Goal: Task Accomplishment & Management: Manage account settings

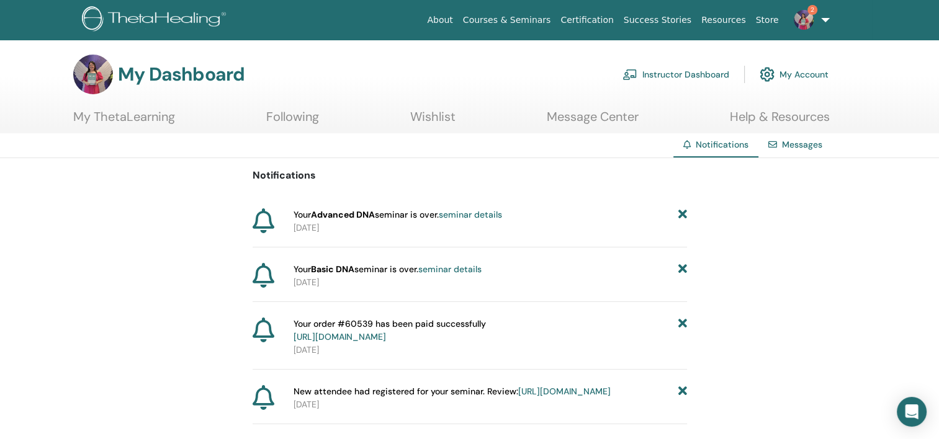
click at [660, 74] on link "Instructor Dashboard" at bounding box center [675, 74] width 107 height 27
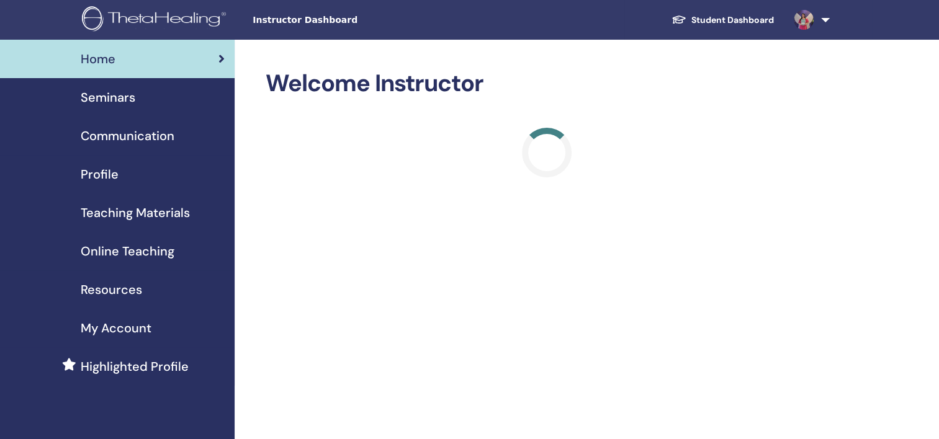
click at [101, 97] on span "Seminars" at bounding box center [108, 97] width 55 height 19
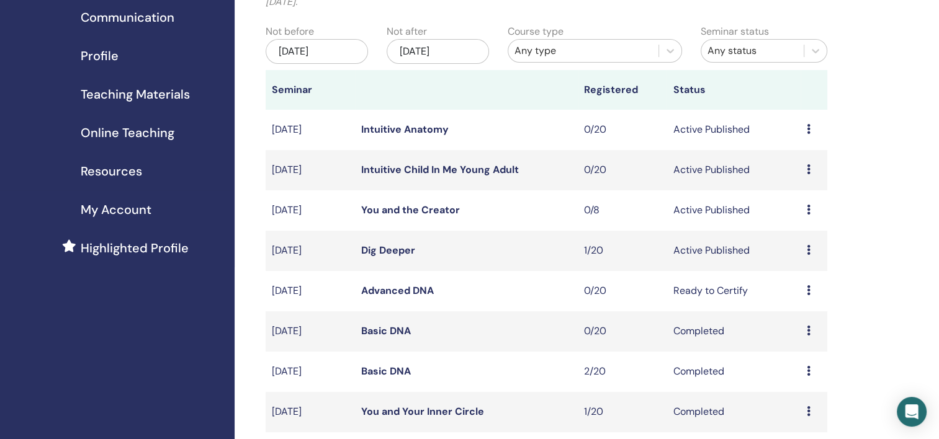
scroll to position [124, 0]
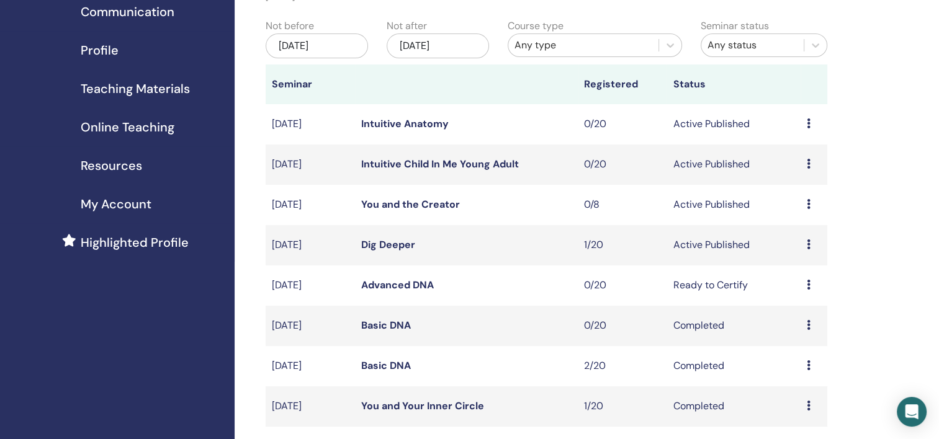
click at [808, 325] on icon at bounding box center [809, 325] width 4 height 10
click at [810, 284] on icon at bounding box center [809, 285] width 4 height 10
click at [780, 311] on link "Edit" at bounding box center [786, 312] width 18 height 13
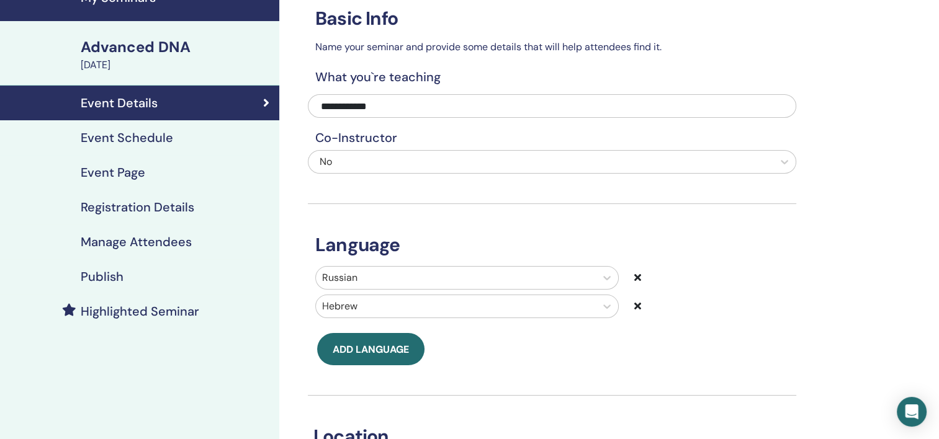
scroll to position [62, 0]
click at [128, 137] on h4 "Event Schedule" at bounding box center [127, 137] width 92 height 15
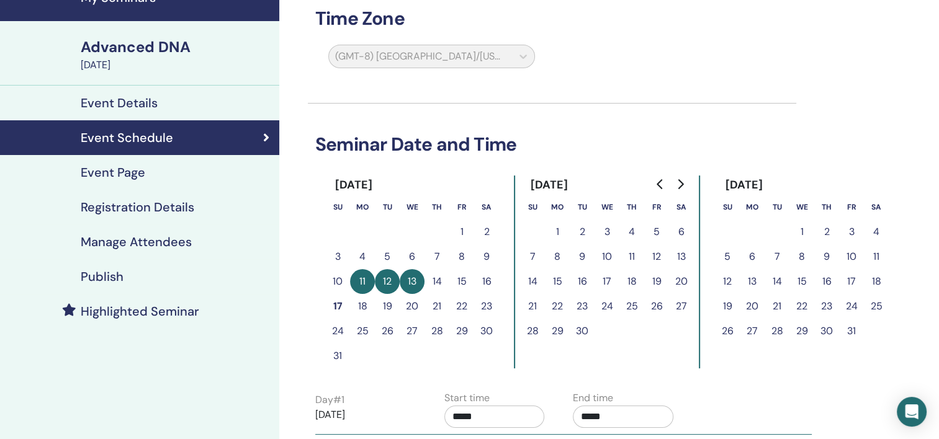
click at [681, 184] on icon "Go to next month" at bounding box center [681, 184] width 6 height 10
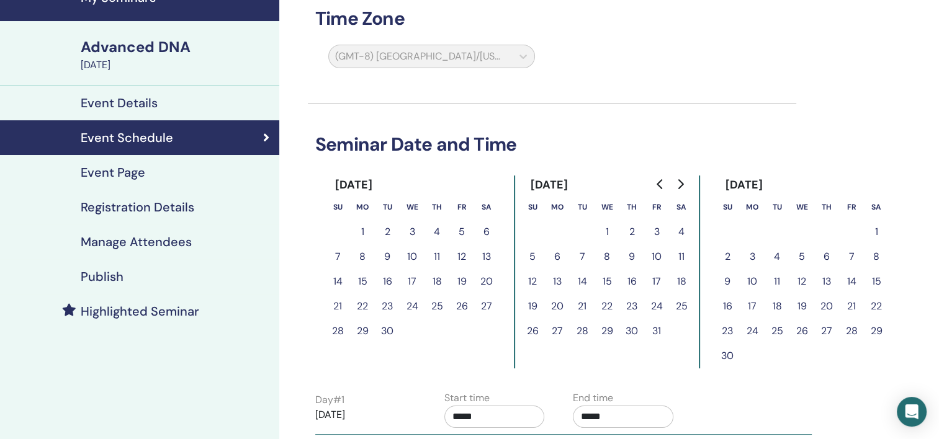
click at [682, 183] on icon "Go to next month" at bounding box center [681, 184] width 6 height 10
click at [751, 255] on button "8" at bounding box center [752, 256] width 25 height 25
click at [780, 255] on button "9" at bounding box center [776, 256] width 25 height 25
click at [801, 256] on button "10" at bounding box center [801, 256] width 25 height 25
click at [661, 181] on icon "Go to previous month" at bounding box center [660, 184] width 6 height 10
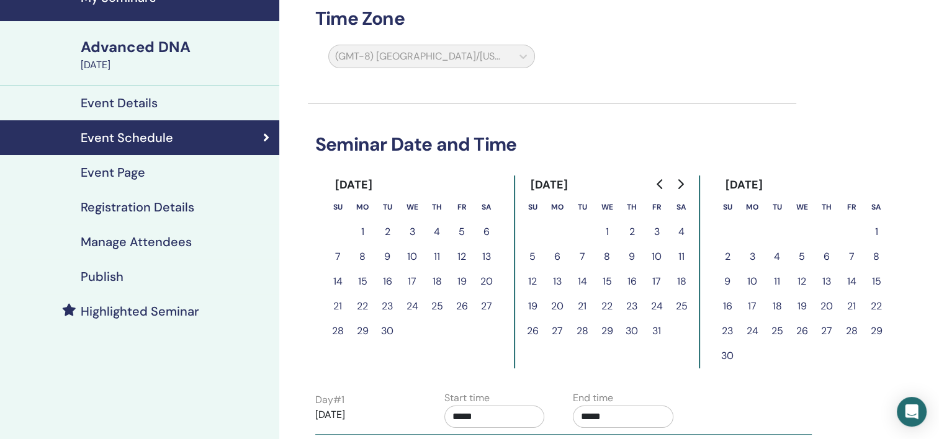
click at [661, 181] on icon "Go to previous month" at bounding box center [660, 184] width 6 height 10
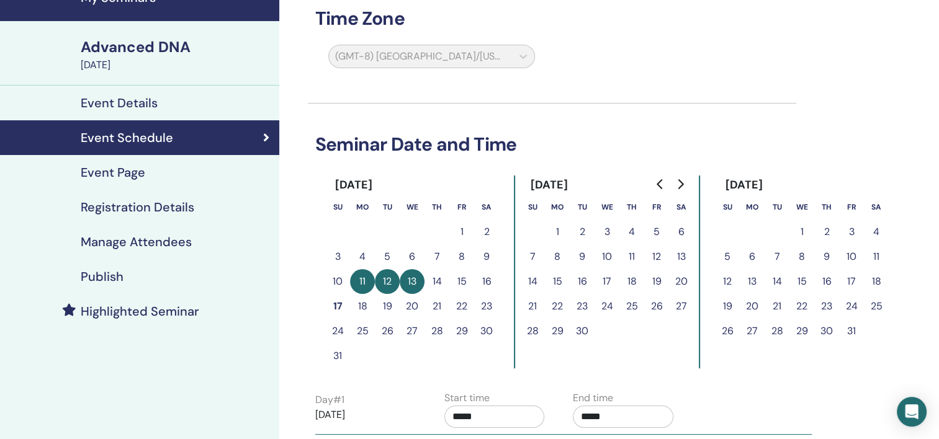
click at [357, 278] on button "11" at bounding box center [362, 281] width 25 height 25
click at [382, 280] on button "12" at bounding box center [387, 281] width 25 height 25
click at [424, 285] on td "13" at bounding box center [412, 281] width 25 height 25
click at [411, 283] on button "13" at bounding box center [412, 281] width 25 height 25
click at [365, 280] on button "11" at bounding box center [362, 281] width 25 height 25
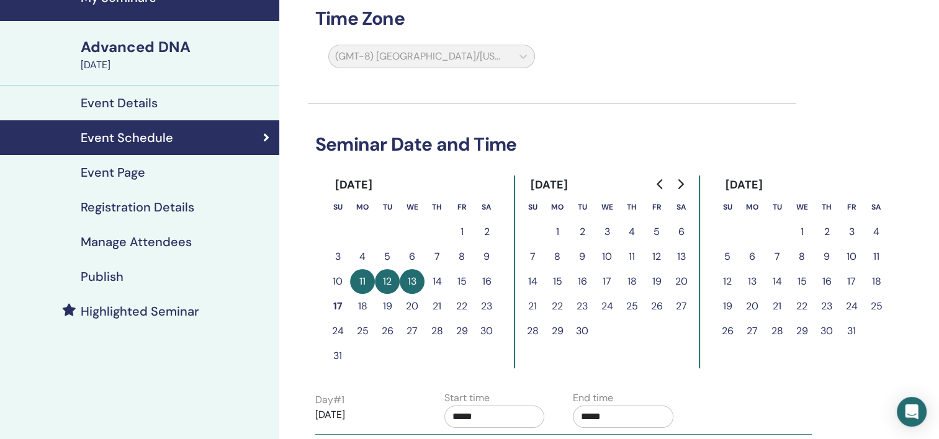
click at [385, 283] on button "12" at bounding box center [387, 281] width 25 height 25
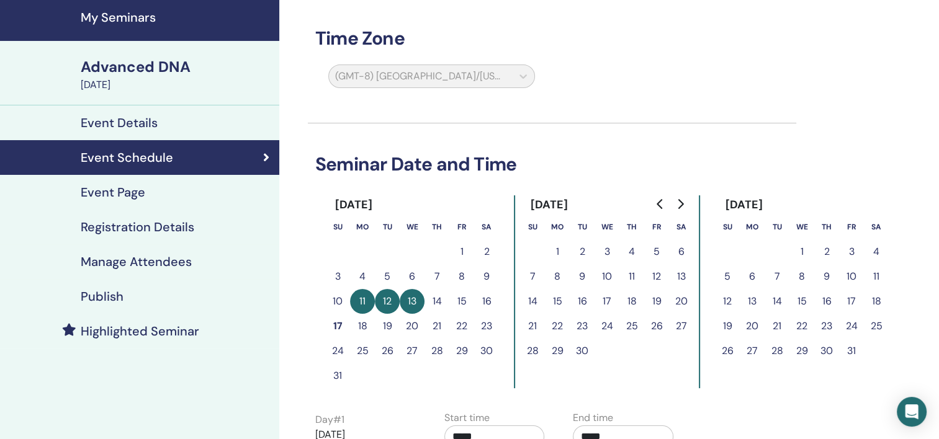
scroll to position [62, 0]
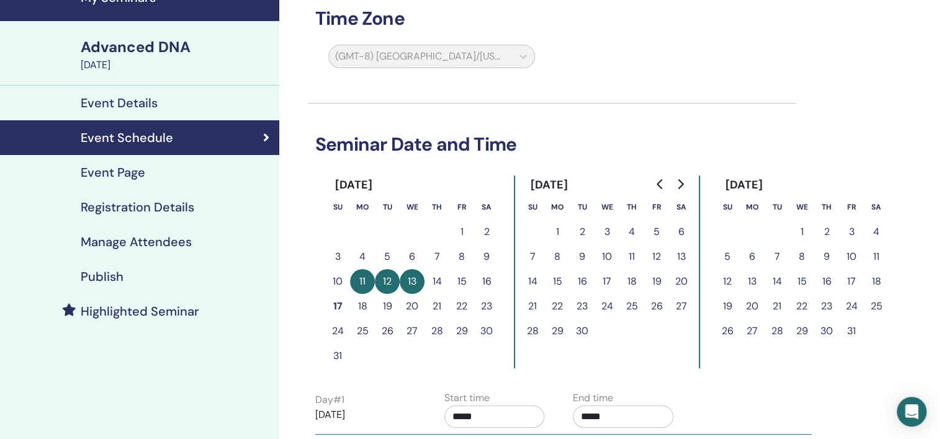
click at [369, 285] on button "11" at bounding box center [362, 281] width 25 height 25
click at [384, 285] on button "12" at bounding box center [387, 281] width 25 height 25
click at [411, 284] on button "13" at bounding box center [412, 281] width 25 height 25
click at [344, 305] on button "17" at bounding box center [337, 306] width 25 height 25
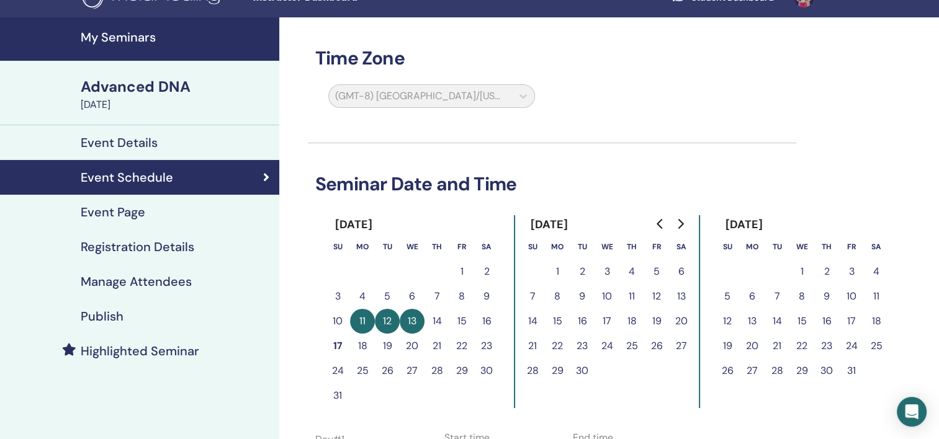
scroll to position [0, 0]
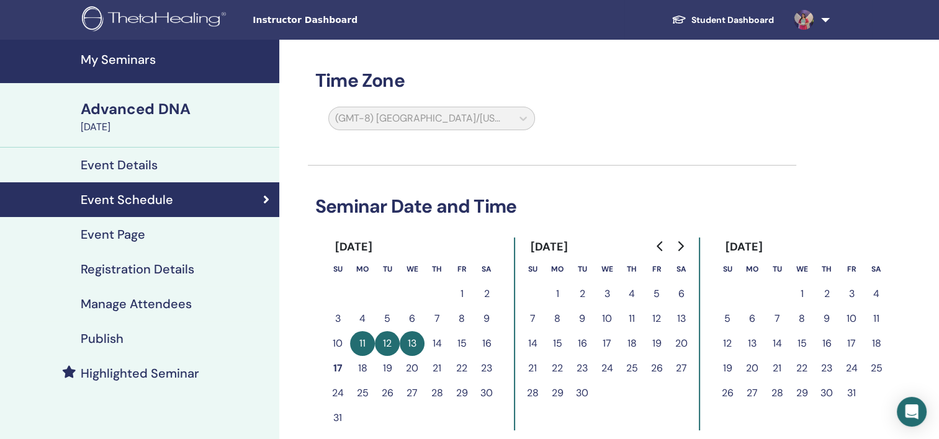
click at [129, 61] on h4 "My Seminars" at bounding box center [176, 59] width 191 height 15
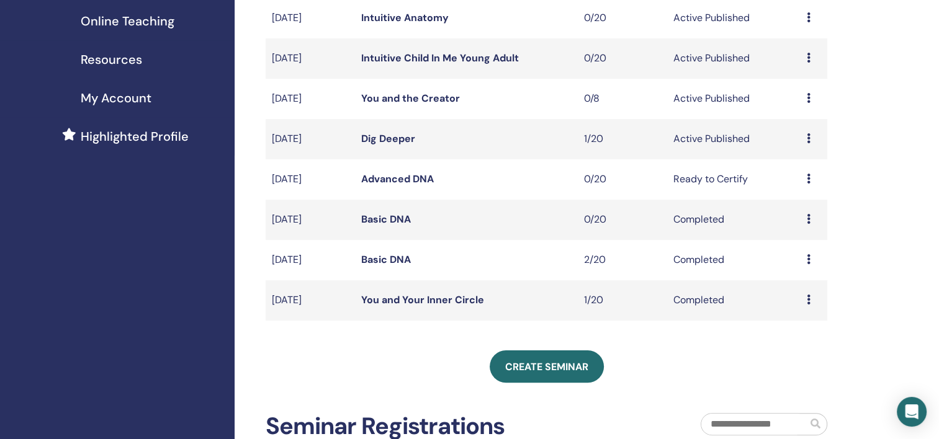
scroll to position [248, 0]
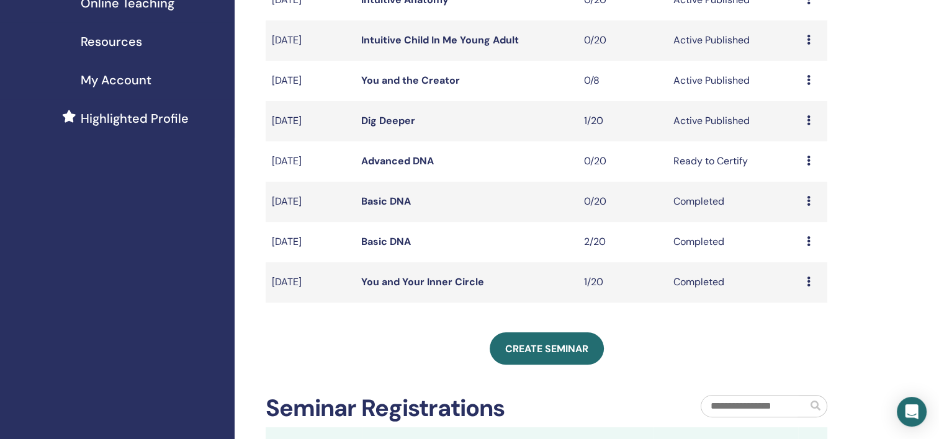
click at [807, 202] on icon at bounding box center [809, 201] width 4 height 10
click at [795, 211] on link "Preview" at bounding box center [791, 211] width 35 height 13
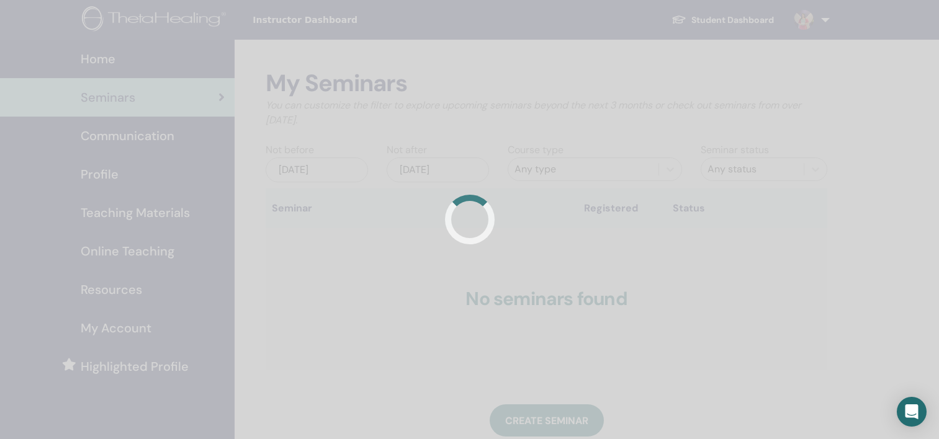
scroll to position [248, 0]
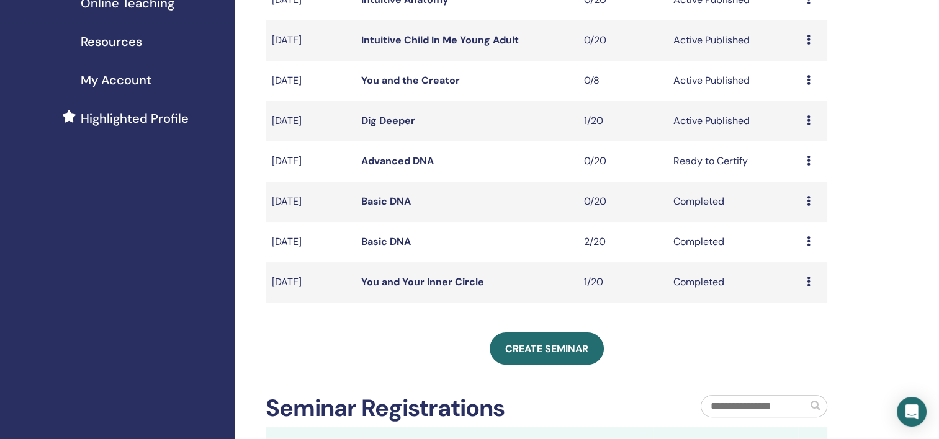
click at [809, 199] on icon at bounding box center [809, 201] width 4 height 10
click at [804, 230] on link "Attendees" at bounding box center [800, 228] width 47 height 13
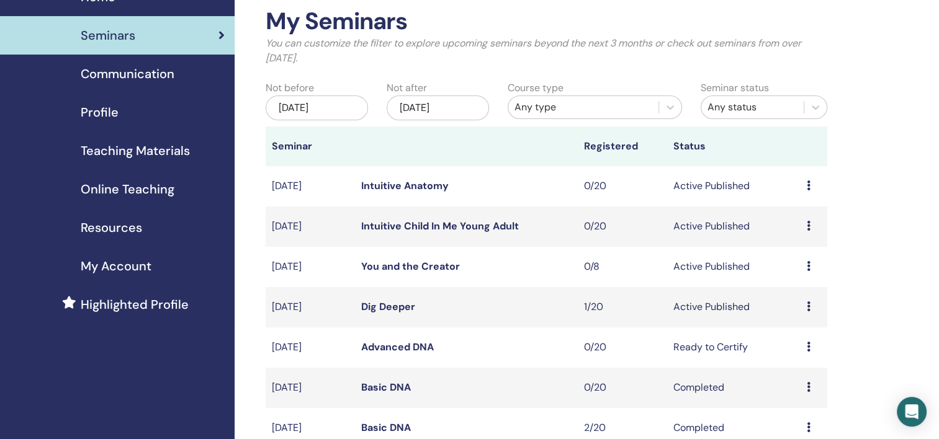
scroll to position [186, 0]
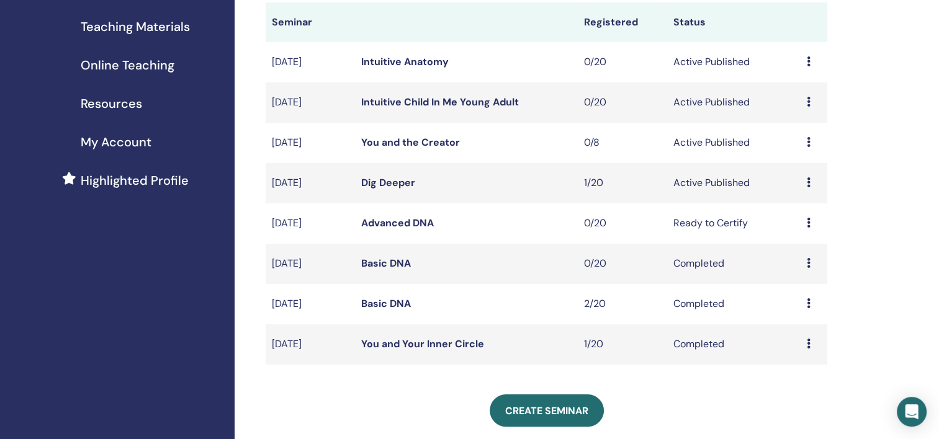
click at [812, 186] on div "Preview Edit Attendees Cancel" at bounding box center [814, 183] width 14 height 15
click at [806, 218] on li "Edit" at bounding box center [802, 214] width 67 height 19
click at [395, 182] on link "Dig Deeper" at bounding box center [388, 182] width 54 height 13
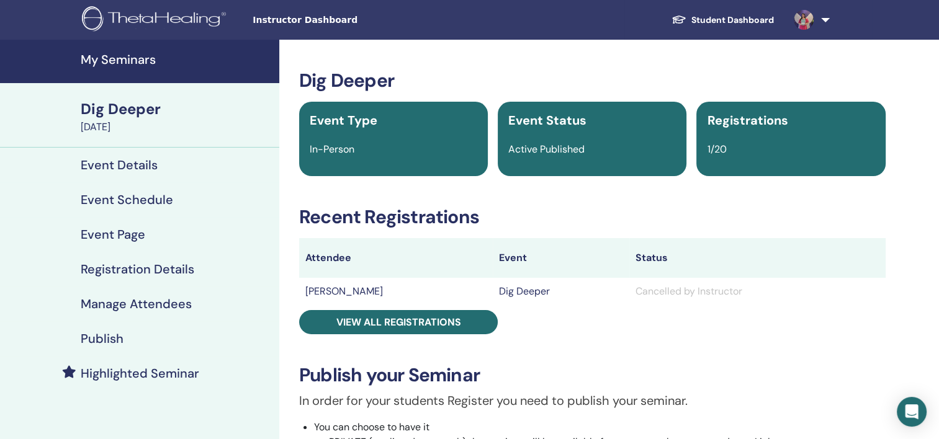
click at [132, 194] on h4 "Event Schedule" at bounding box center [127, 199] width 92 height 15
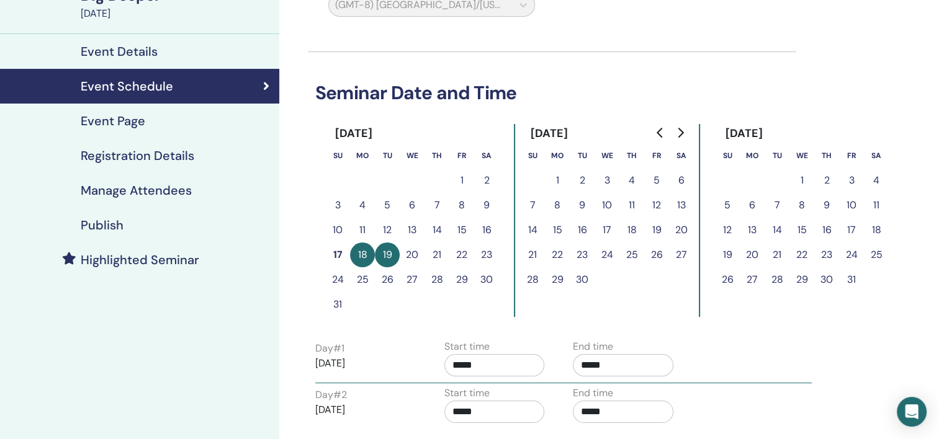
scroll to position [124, 0]
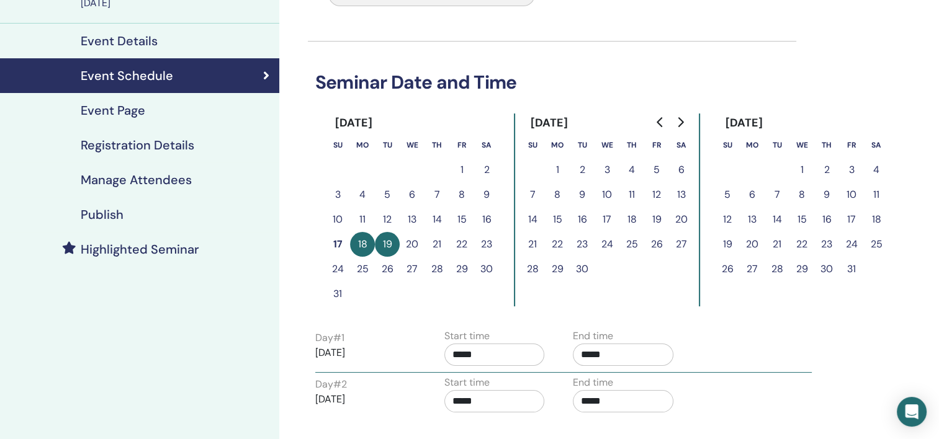
click at [361, 238] on button "18" at bounding box center [362, 244] width 25 height 25
click at [393, 246] on button "19" at bounding box center [387, 244] width 25 height 25
click at [356, 244] on button "18" at bounding box center [362, 244] width 25 height 25
click at [381, 246] on button "19" at bounding box center [387, 244] width 25 height 25
click at [683, 121] on icon "Go to next month" at bounding box center [680, 122] width 10 height 10
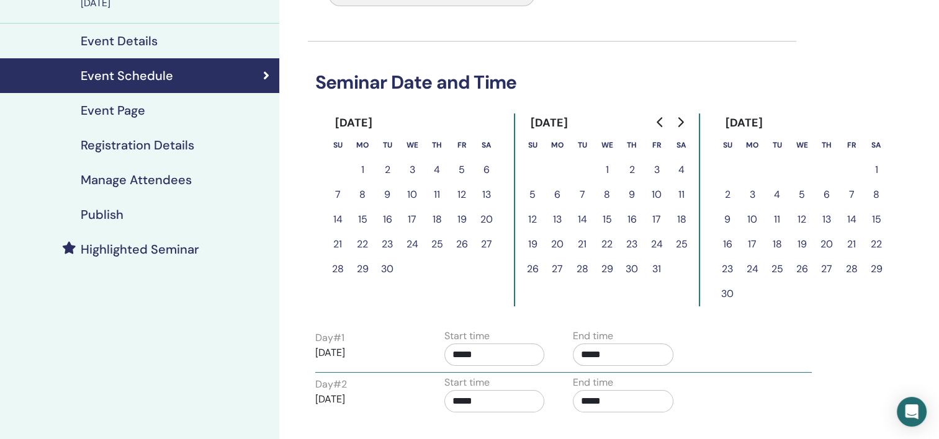
click at [683, 120] on icon "Go to next month" at bounding box center [680, 122] width 10 height 10
click at [753, 216] on button "15" at bounding box center [752, 219] width 25 height 25
click at [768, 218] on button "16" at bounding box center [776, 219] width 25 height 25
click at [662, 115] on button "Go to previous month" at bounding box center [660, 122] width 20 height 25
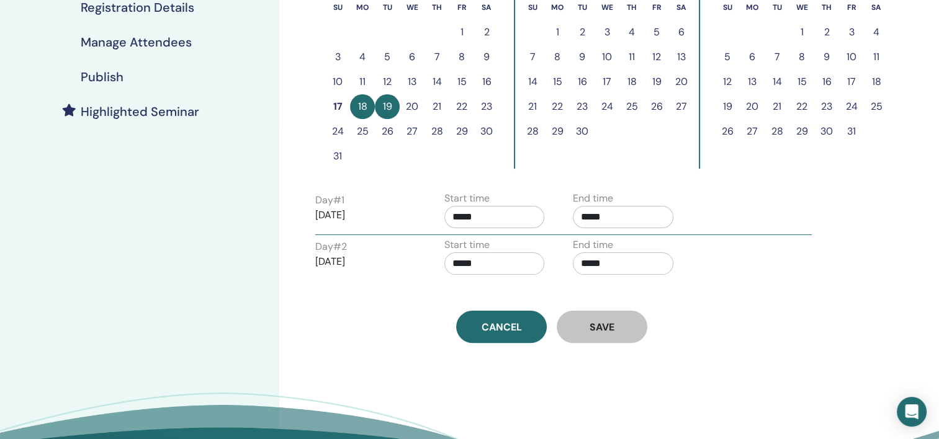
scroll to position [248, 0]
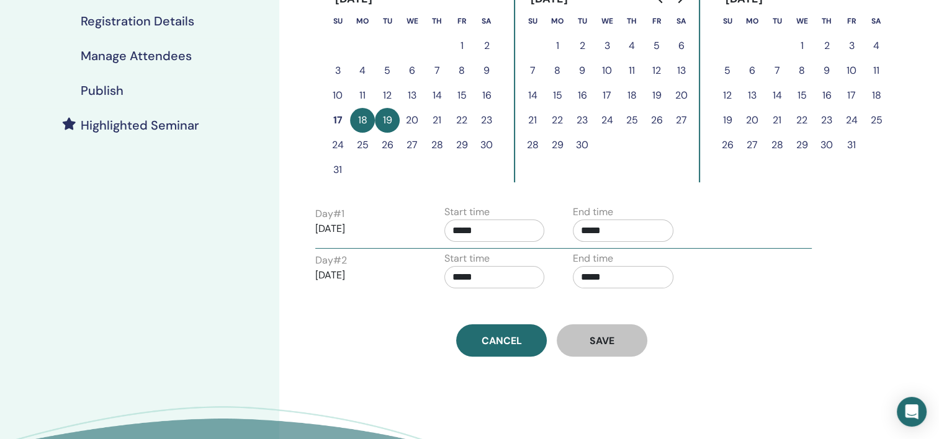
click at [507, 341] on span "Cancel" at bounding box center [502, 340] width 40 height 13
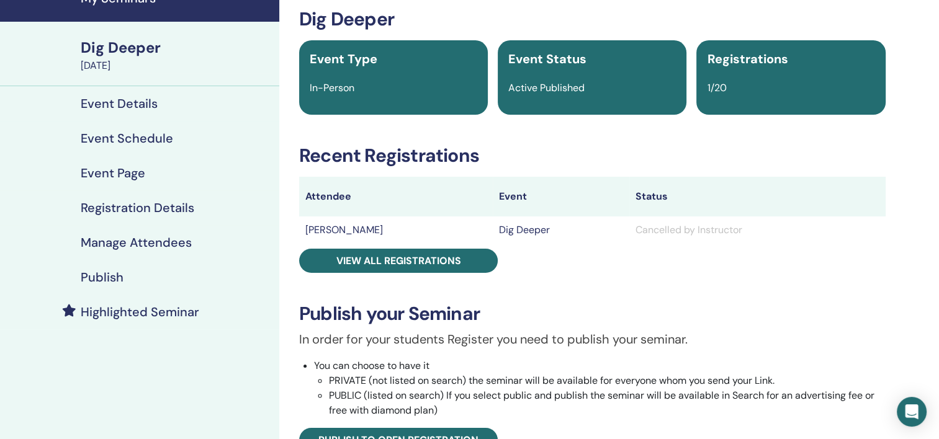
scroll to position [62, 0]
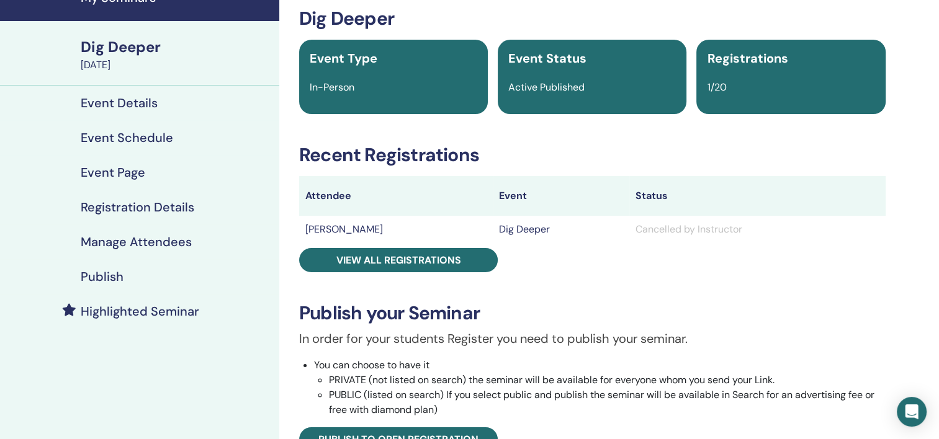
click at [139, 45] on div "Dig Deeper" at bounding box center [176, 47] width 191 height 21
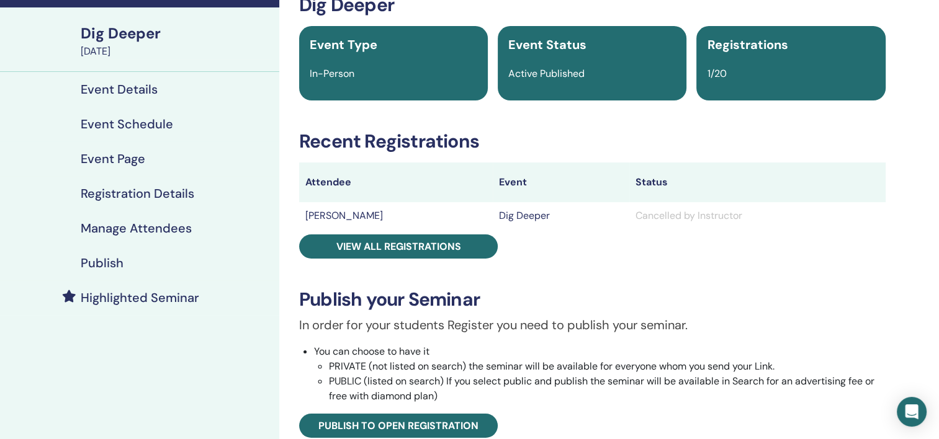
scroll to position [0, 0]
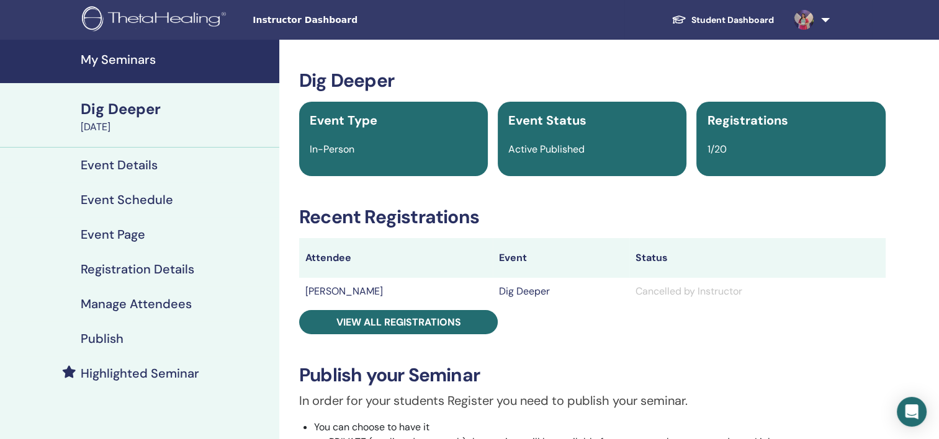
click at [142, 199] on h4 "Event Schedule" at bounding box center [127, 199] width 92 height 15
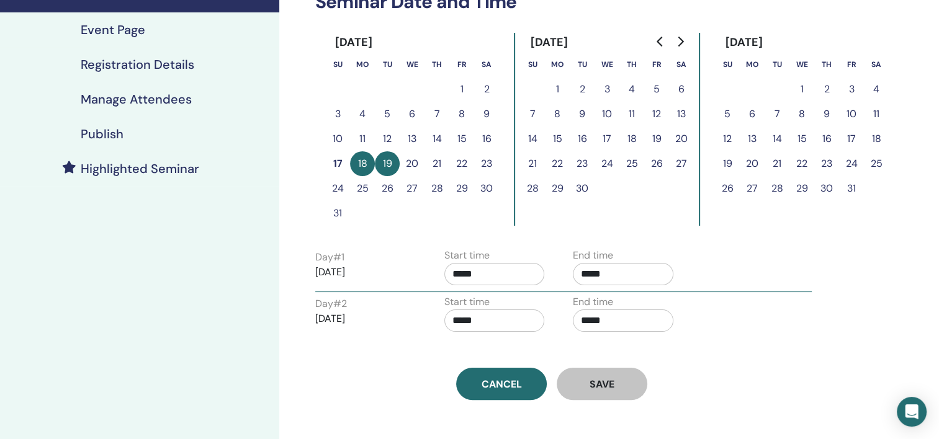
scroll to position [186, 0]
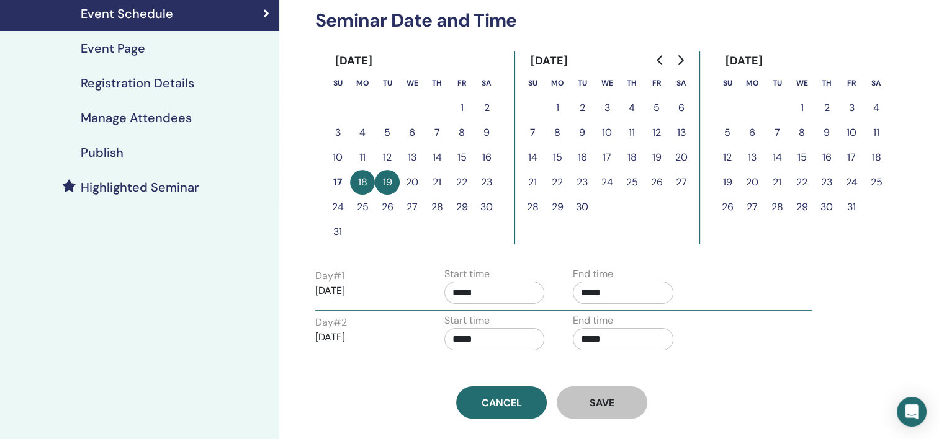
click at [365, 177] on button "18" at bounding box center [362, 182] width 25 height 25
click at [387, 181] on button "19" at bounding box center [387, 182] width 25 height 25
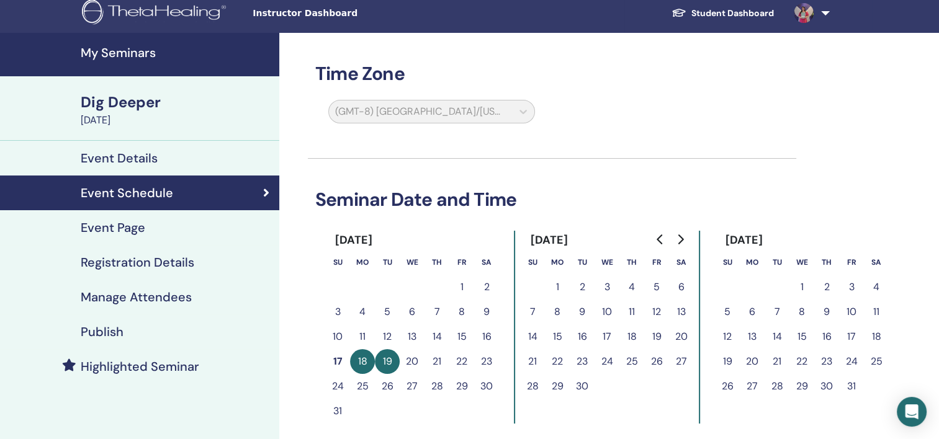
scroll to position [0, 0]
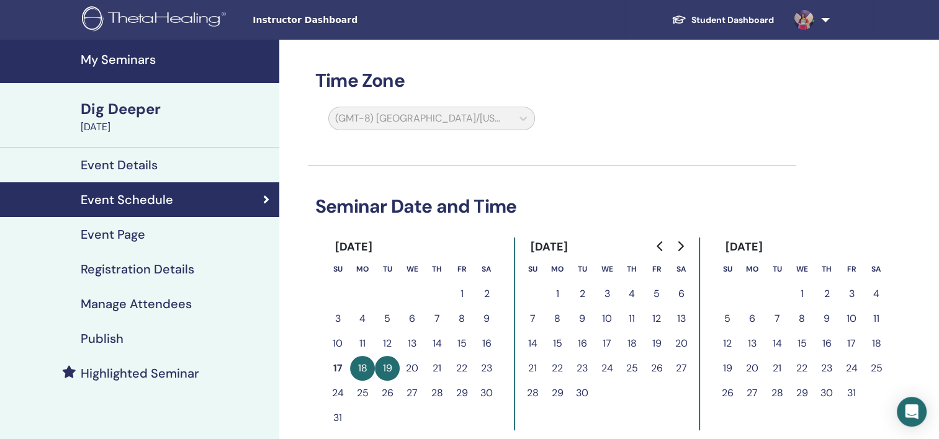
click at [136, 55] on h4 "My Seminars" at bounding box center [176, 59] width 191 height 15
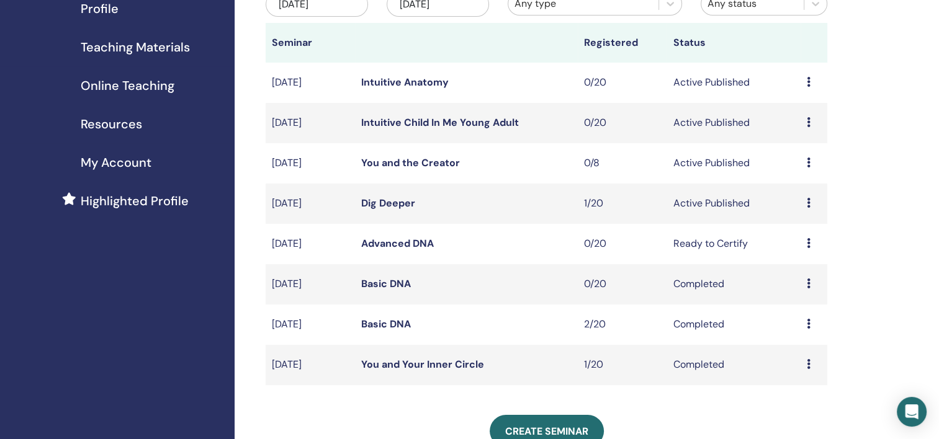
scroll to position [186, 0]
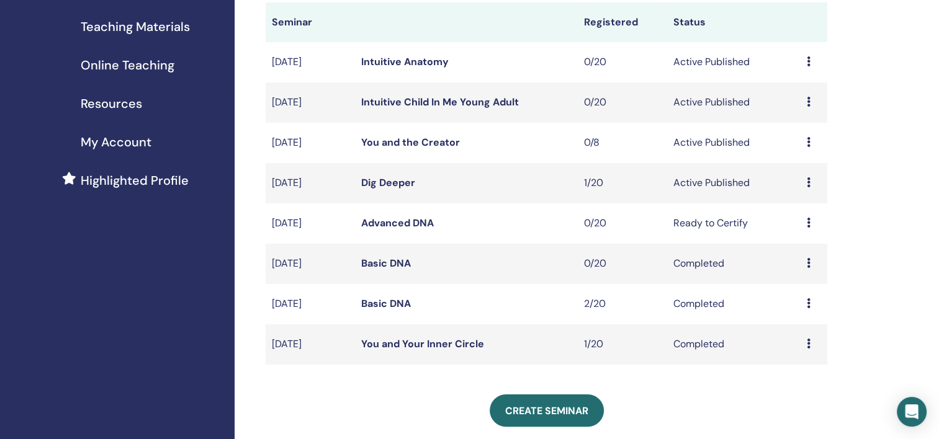
click at [401, 225] on link "Advanced DNA" at bounding box center [397, 223] width 73 height 13
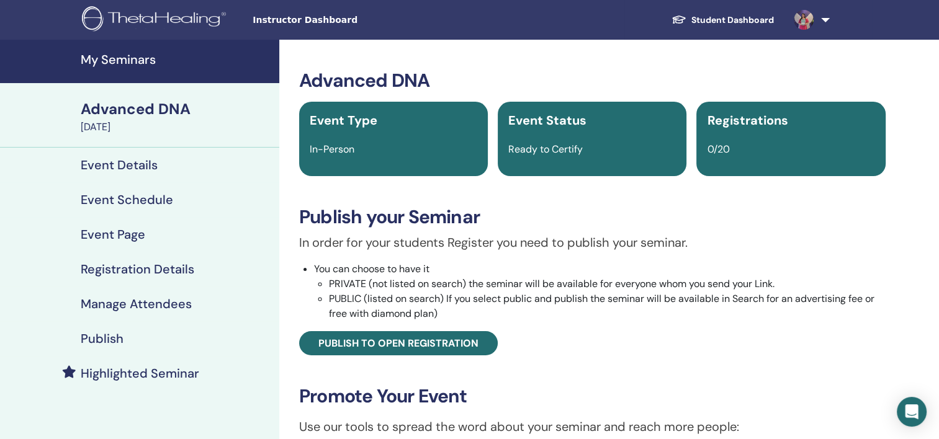
click at [135, 166] on h4 "Event Details" at bounding box center [119, 165] width 77 height 15
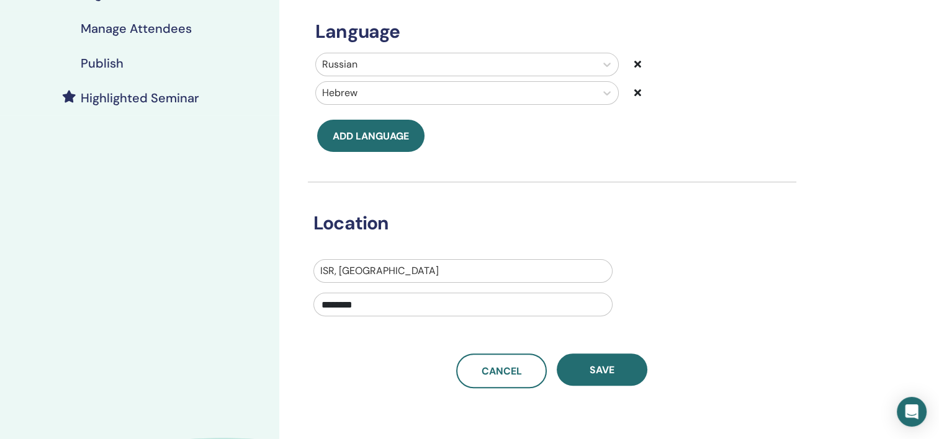
scroll to position [310, 0]
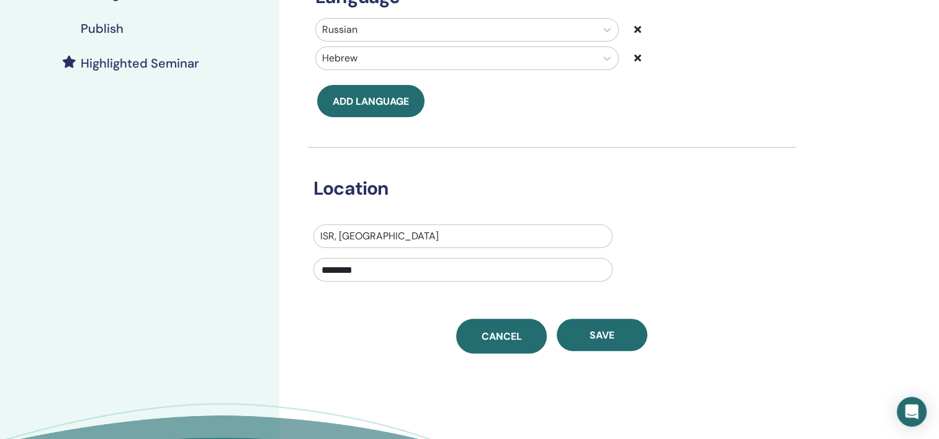
click at [496, 336] on span "Cancel" at bounding box center [502, 336] width 40 height 13
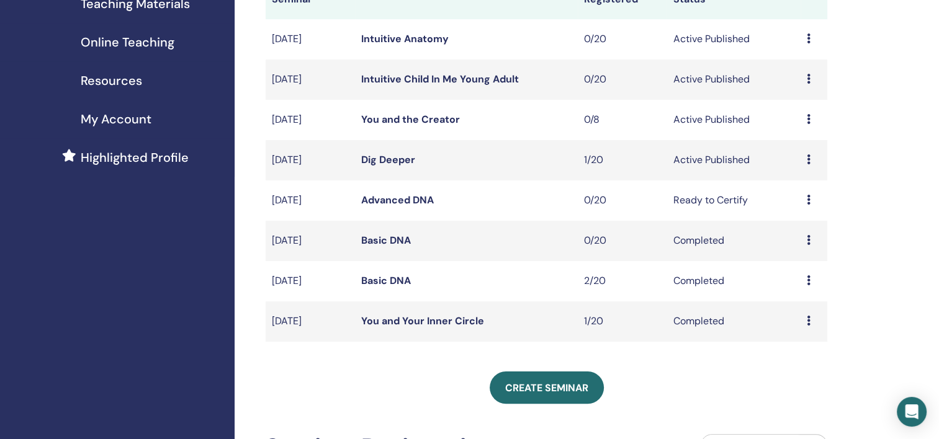
scroll to position [248, 0]
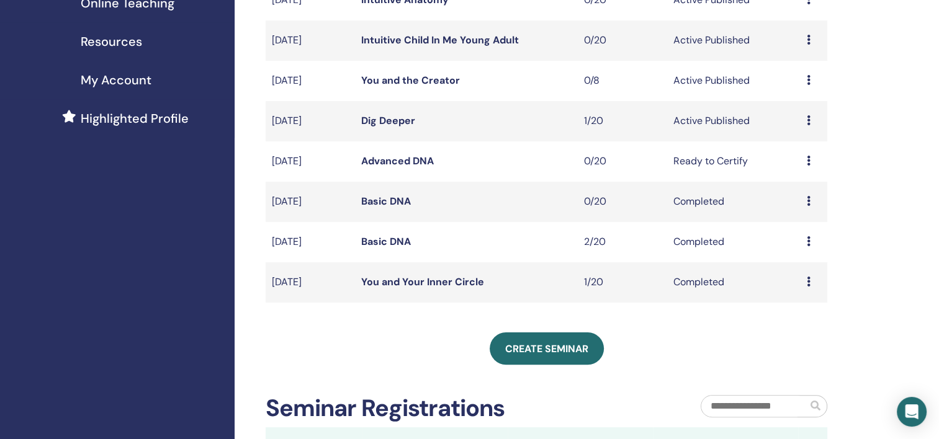
click at [401, 121] on link "Dig Deeper" at bounding box center [388, 120] width 54 height 13
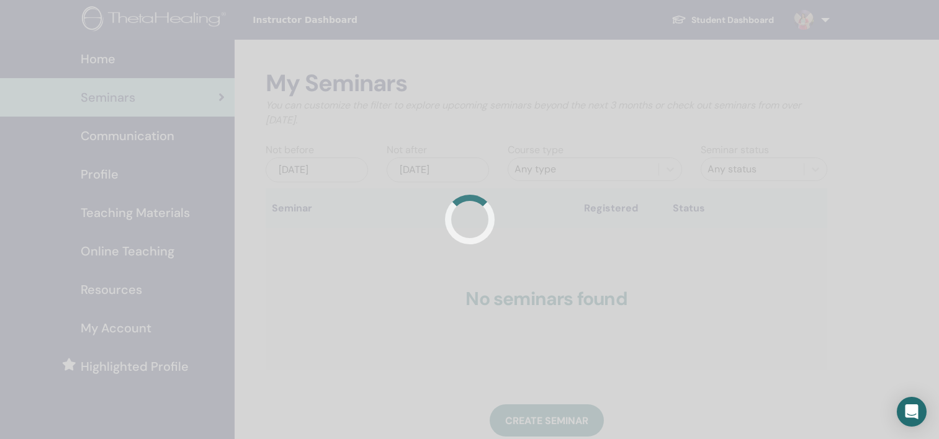
scroll to position [248, 0]
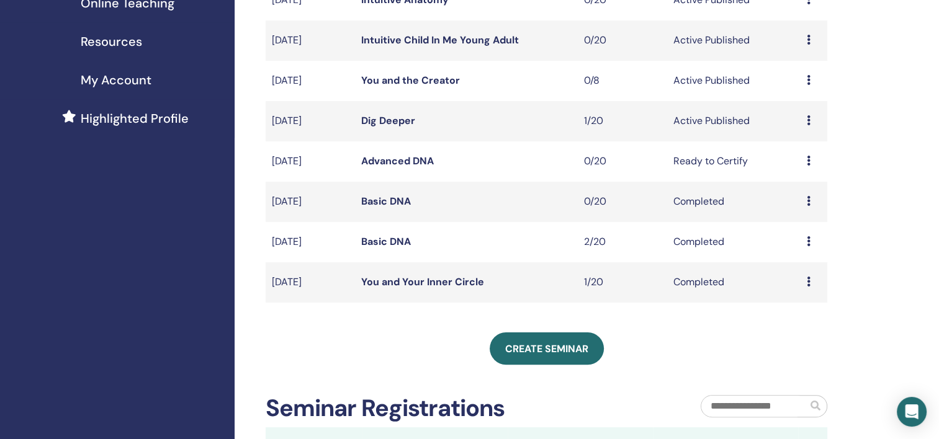
click at [812, 119] on div "Preview Edit Attendees Cancel" at bounding box center [814, 121] width 14 height 15
click at [792, 148] on link "Edit" at bounding box center [788, 147] width 18 height 13
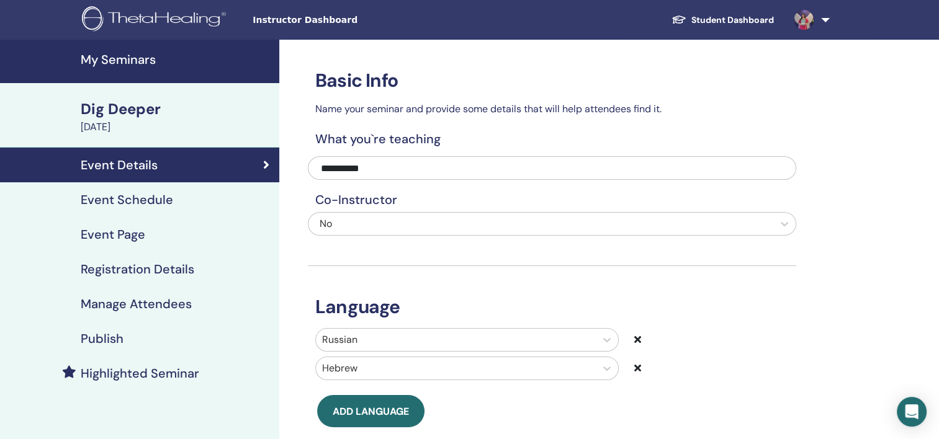
click at [109, 200] on h4 "Event Schedule" at bounding box center [127, 199] width 92 height 15
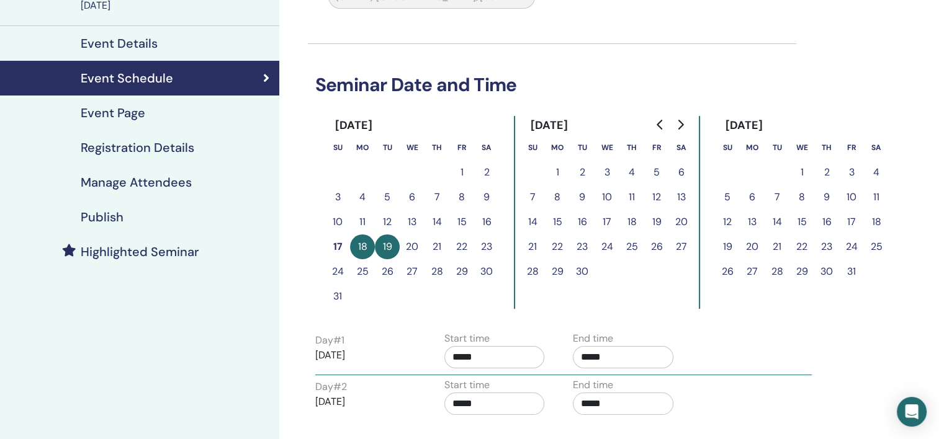
scroll to position [124, 0]
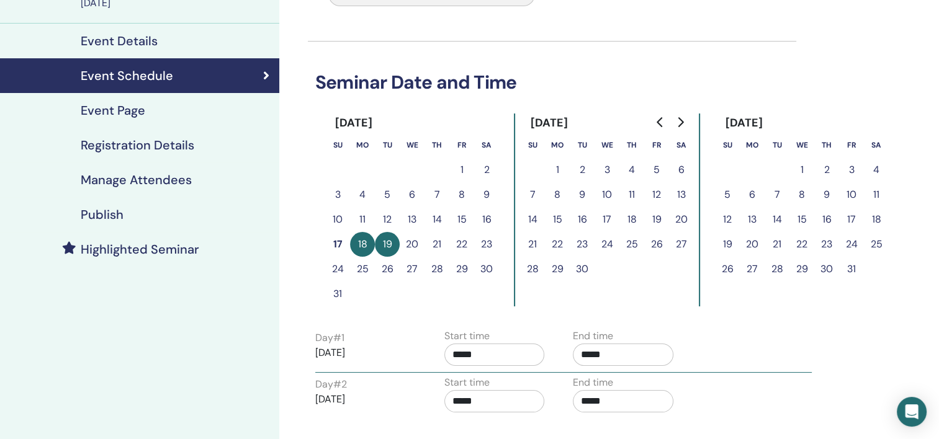
click at [365, 241] on button "18" at bounding box center [362, 244] width 25 height 25
click at [392, 246] on button "19" at bounding box center [387, 244] width 25 height 25
click at [360, 236] on button "18" at bounding box center [362, 244] width 25 height 25
click at [683, 122] on icon "Go to next month" at bounding box center [681, 122] width 6 height 10
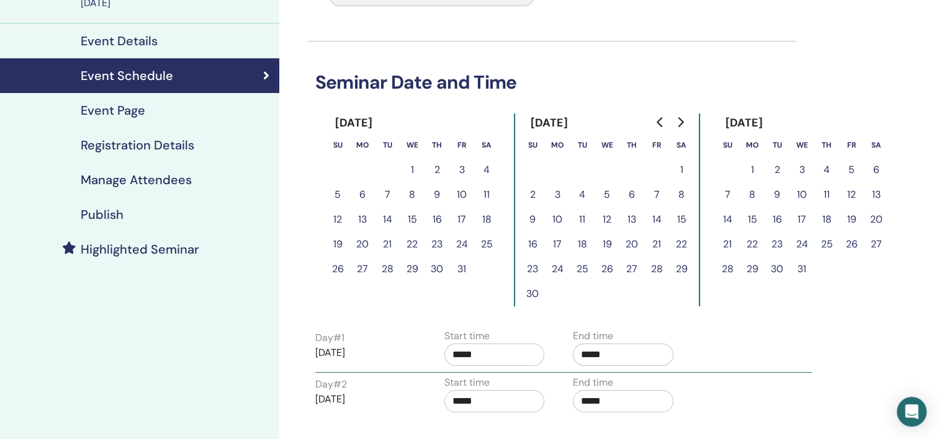
click at [753, 218] on button "15" at bounding box center [752, 219] width 25 height 25
click at [773, 220] on button "16" at bounding box center [776, 219] width 25 height 25
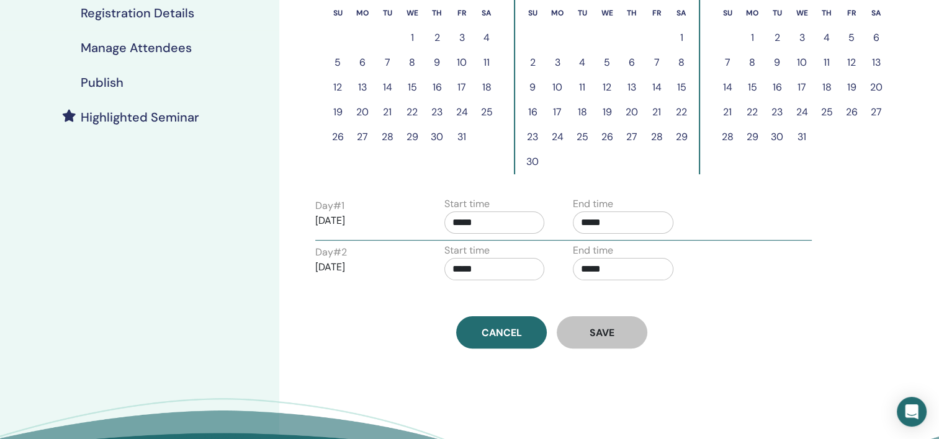
scroll to position [310, 0]
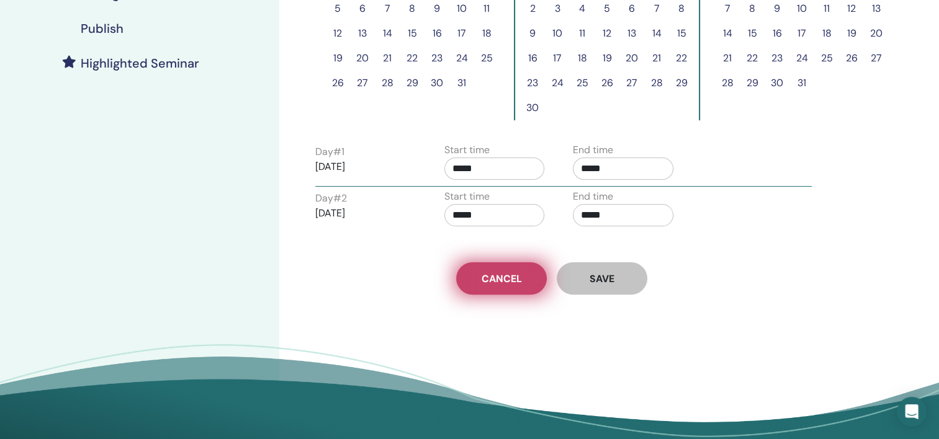
click at [504, 282] on span "Cancel" at bounding box center [502, 278] width 40 height 13
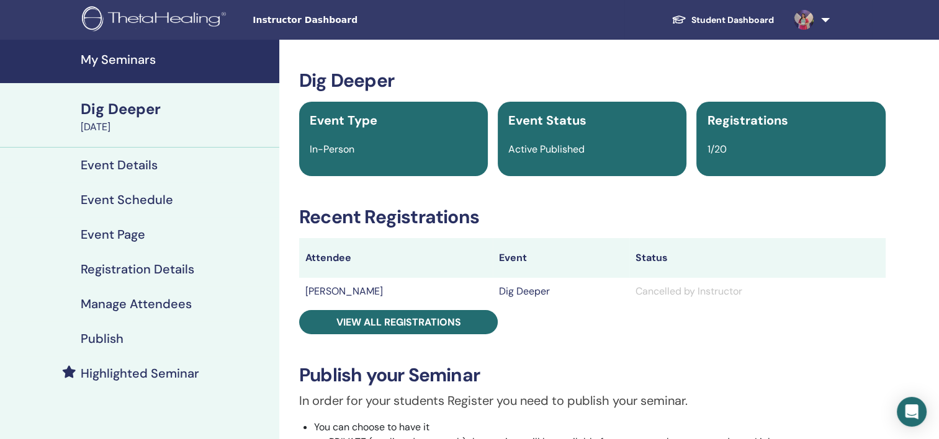
click at [123, 52] on h4 "My Seminars" at bounding box center [176, 59] width 191 height 15
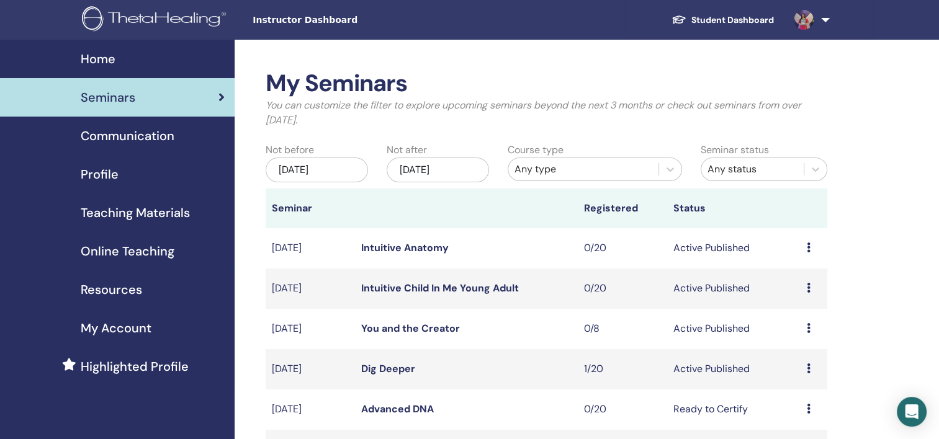
scroll to position [62, 0]
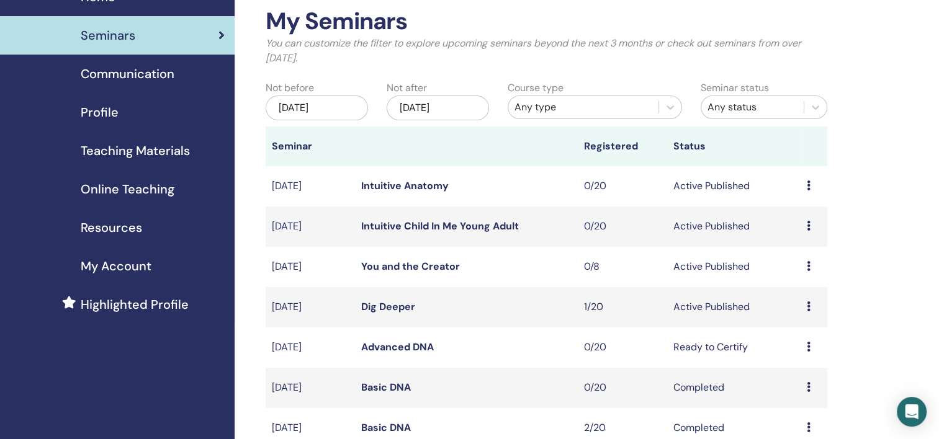
click at [805, 266] on td "Preview Edit Attendees Cancel" at bounding box center [813, 267] width 27 height 40
click at [807, 266] on icon at bounding box center [809, 266] width 4 height 10
click at [392, 263] on link "You and the Creator" at bounding box center [410, 266] width 99 height 13
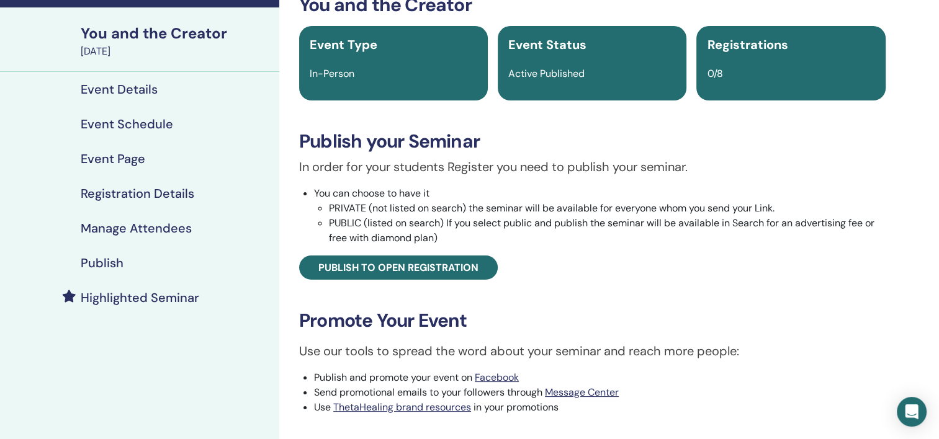
scroll to position [62, 0]
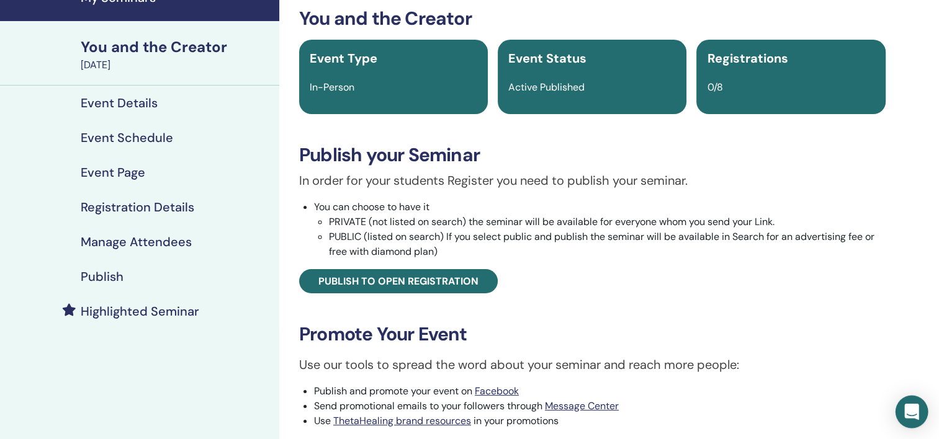
click at [913, 408] on icon "Open Intercom Messenger" at bounding box center [911, 412] width 14 height 16
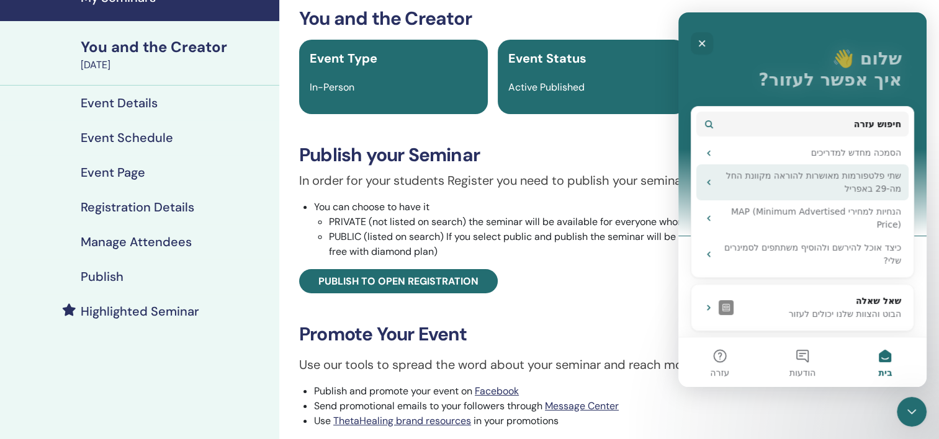
scroll to position [0, 0]
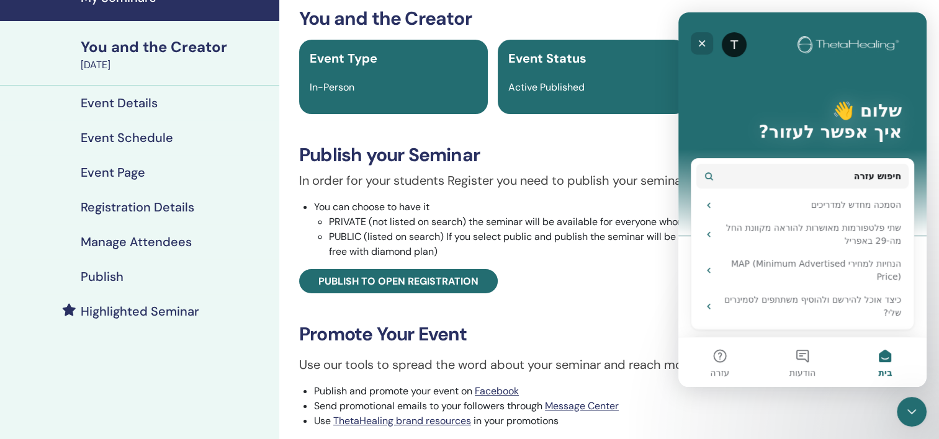
click at [699, 42] on icon "סגור" at bounding box center [702, 43] width 10 height 10
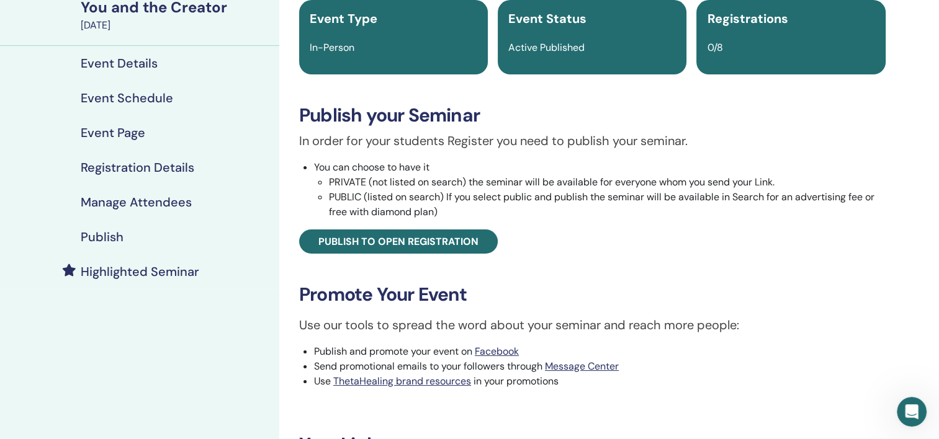
scroll to position [124, 0]
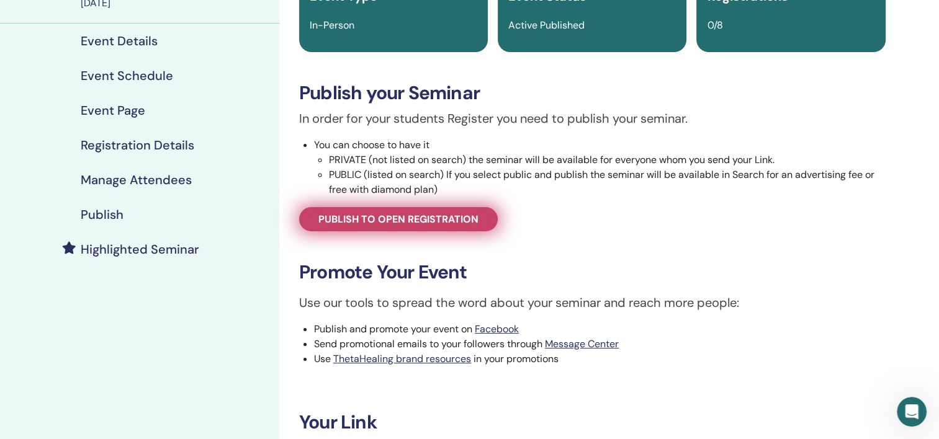
click at [415, 218] on span "Publish to open registration" at bounding box center [398, 219] width 160 height 13
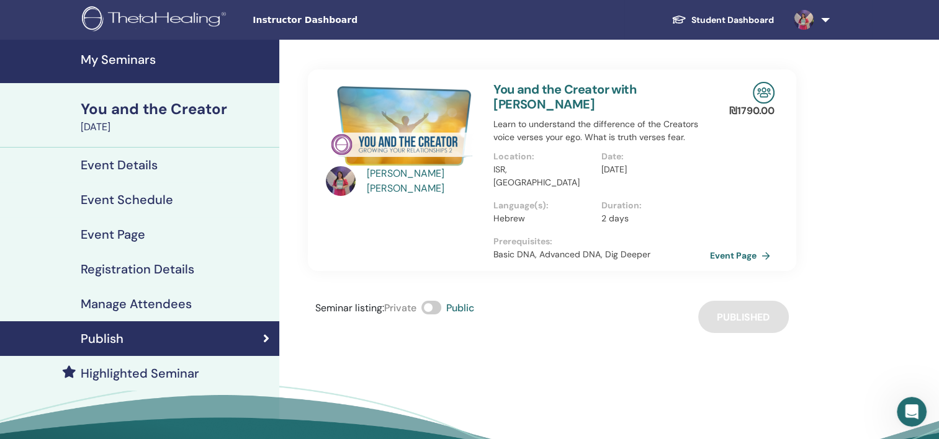
click at [118, 56] on h4 "My Seminars" at bounding box center [176, 59] width 191 height 15
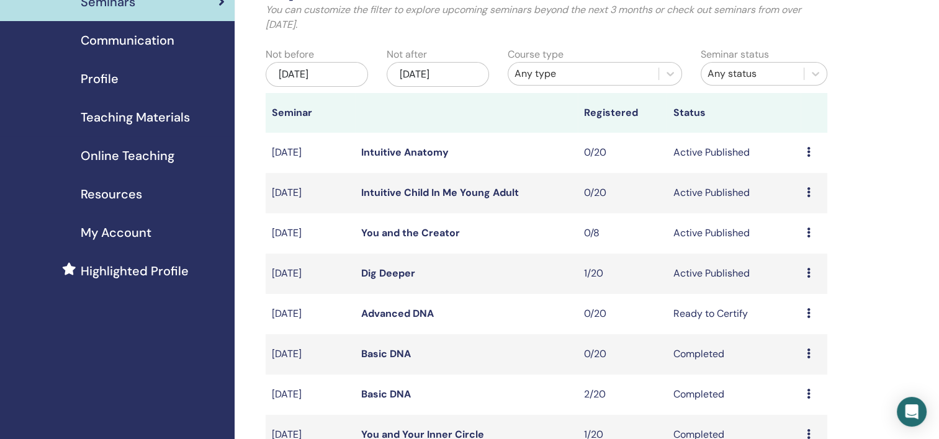
scroll to position [124, 0]
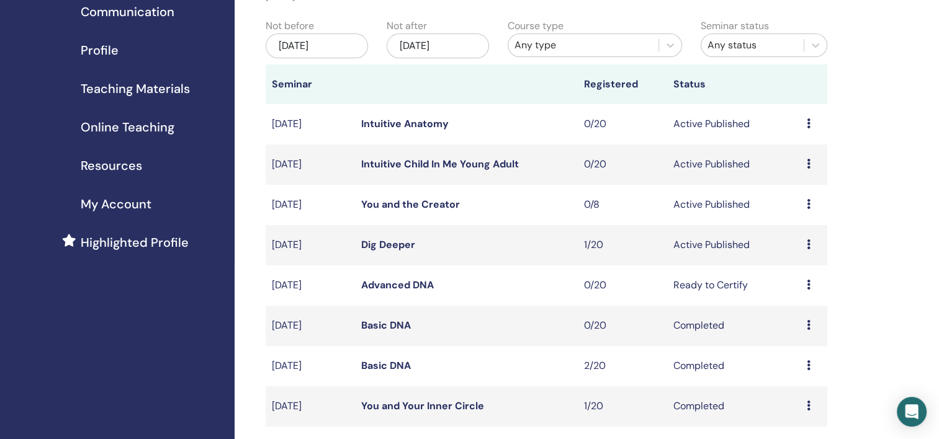
click at [807, 323] on td "Preview Attendees" at bounding box center [813, 326] width 27 height 40
click at [392, 323] on link "Basic DNA" at bounding box center [386, 325] width 50 height 13
